Goal: Task Accomplishment & Management: Manage account settings

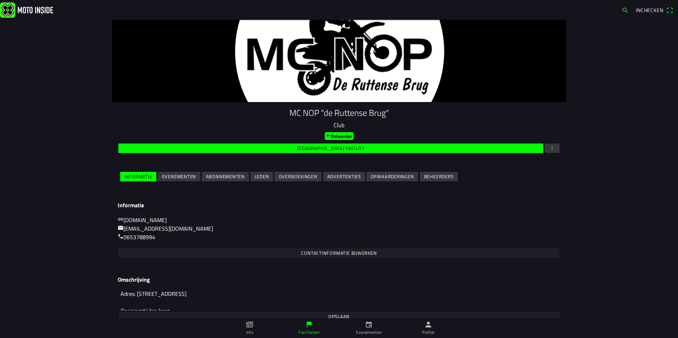
scroll to position [30, 0]
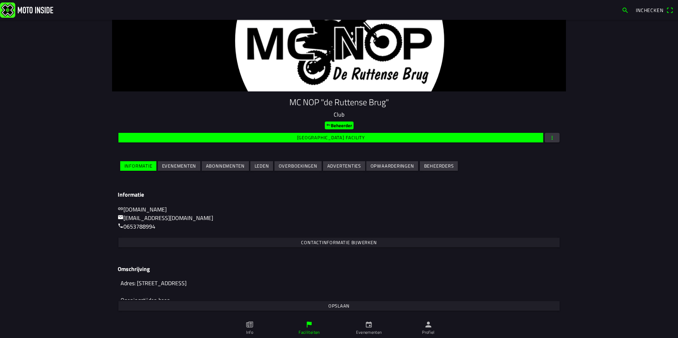
click at [0, 0] on slot "Evenementen" at bounding box center [0, 0] width 0 height 0
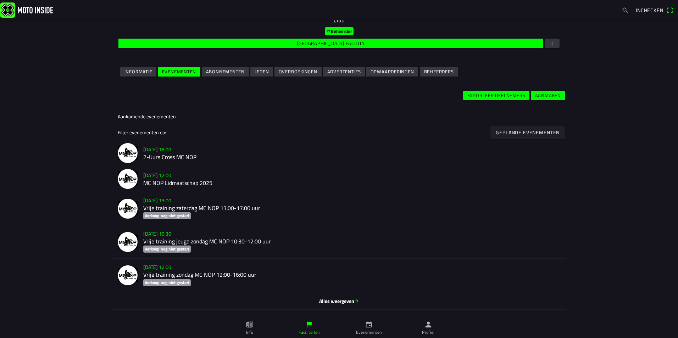
scroll to position [106, 0]
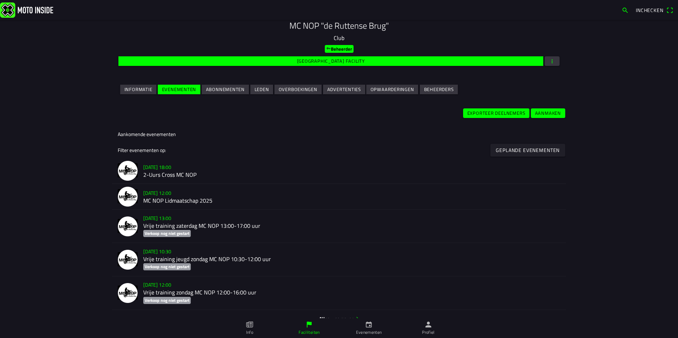
click at [163, 174] on h2 "2-Uurs Cross MC NOP" at bounding box center [351, 175] width 417 height 7
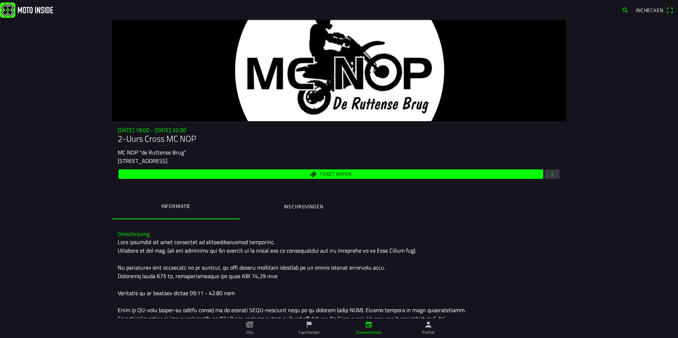
click at [549, 174] on span "button" at bounding box center [552, 174] width 6 height 10
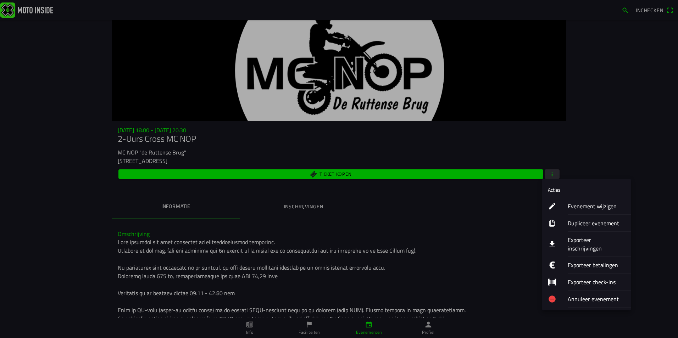
click at [596, 238] on ion-label "Exporteer inschrijvingen" at bounding box center [596, 244] width 57 height 17
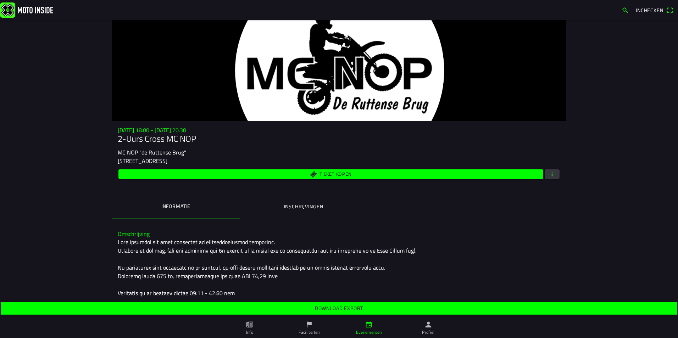
click at [0, 0] on slot "Download export" at bounding box center [0, 0] width 0 height 0
click at [307, 205] on ion-label "Inschrijvingen" at bounding box center [303, 207] width 39 height 8
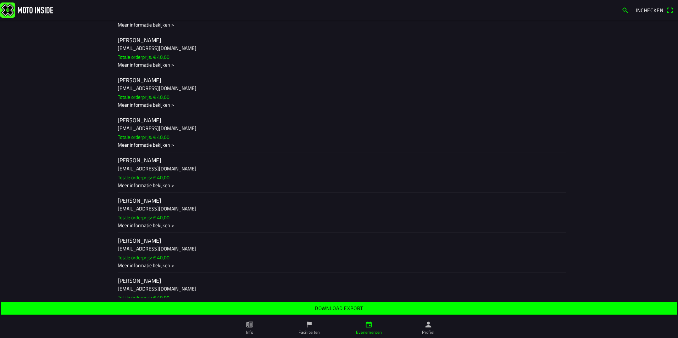
scroll to position [815, 0]
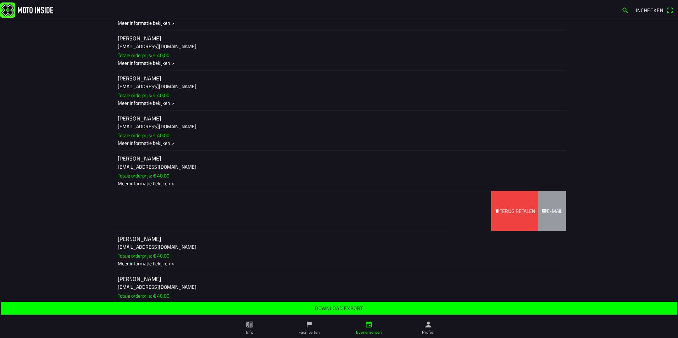
drag, startPoint x: 454, startPoint y: 208, endPoint x: 299, endPoint y: 210, distance: 154.9
click at [299, 210] on ion-item-sliding "[PERSON_NAME] [EMAIL_ADDRESS][DOMAIN_NAME] Totale orderprijs: € 40,00 Meer info…" at bounding box center [339, 211] width 454 height 40
click at [0, 0] on slot "Terug betalen" at bounding box center [0, 0] width 0 height 0
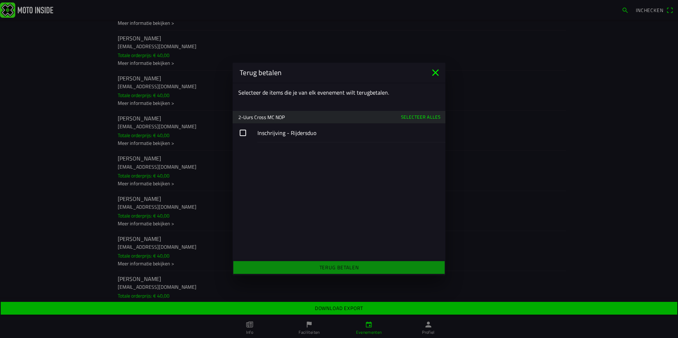
click at [242, 133] on button "button" at bounding box center [339, 132] width 213 height 19
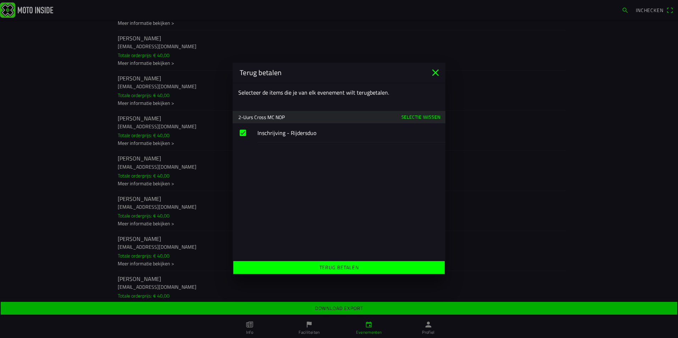
click at [0, 0] on slot "Terug betalen" at bounding box center [0, 0] width 0 height 0
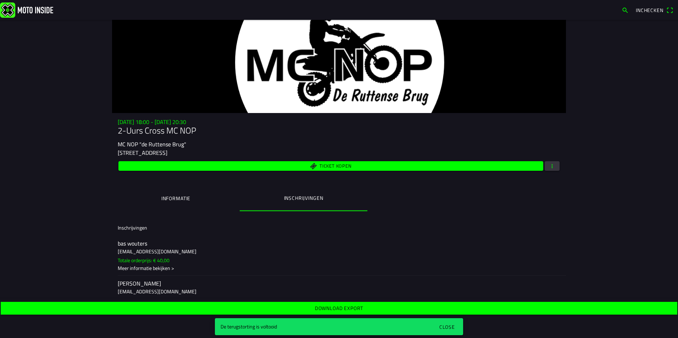
scroll to position [0, 0]
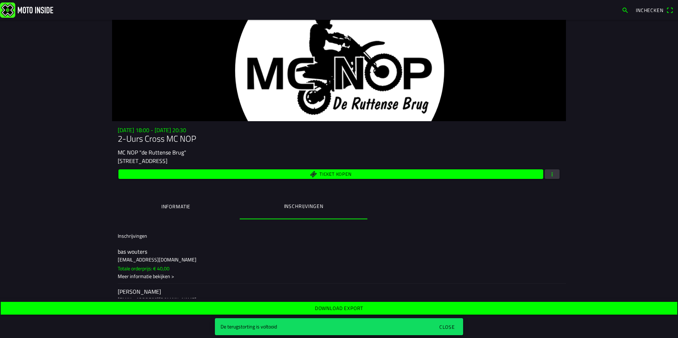
click at [553, 174] on button "button" at bounding box center [552, 174] width 15 height 10
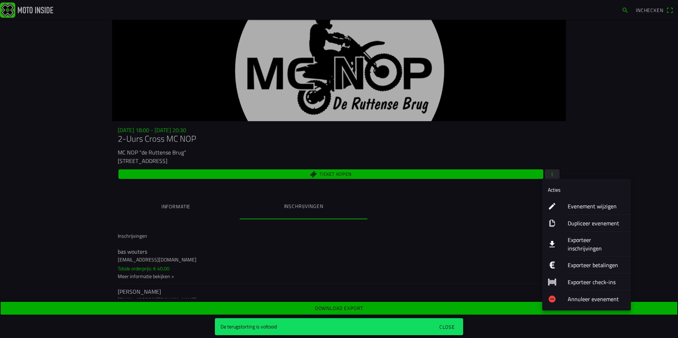
click at [576, 206] on ion-label "Evenement wijzigen" at bounding box center [596, 206] width 57 height 9
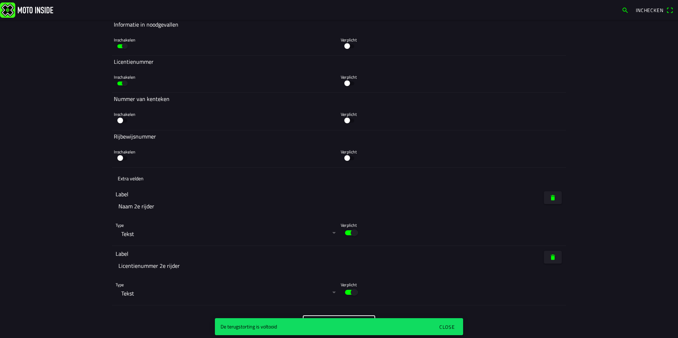
scroll to position [1631, 0]
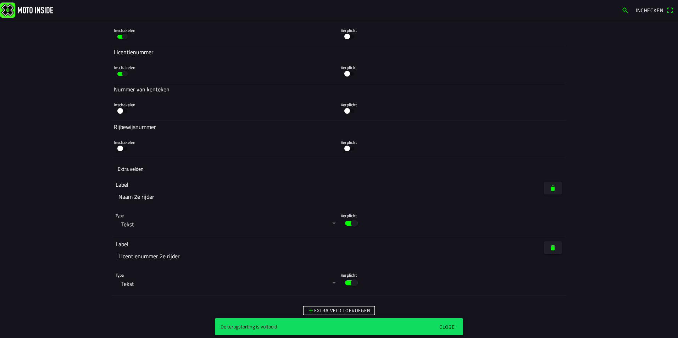
click at [127, 285] on button "button" at bounding box center [227, 284] width 222 height 16
click at [77, 261] on ion-backdrop at bounding box center [339, 169] width 678 height 338
